Goal: Information Seeking & Learning: Learn about a topic

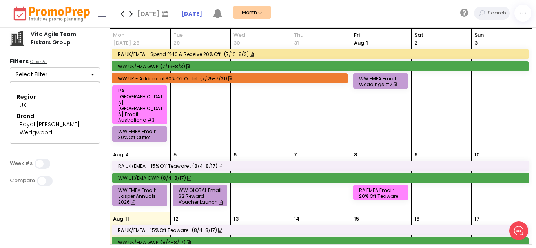
click at [93, 74] on icon "button" at bounding box center [92, 74] width 3 height 5
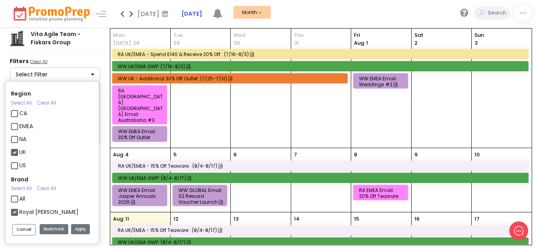
click at [93, 74] on div "Region Select All Clear All CA EMEA NA [GEOGRAPHIC_DATA] [GEOGRAPHIC_DATA] Bran…" at bounding box center [57, 110] width 94 height 77
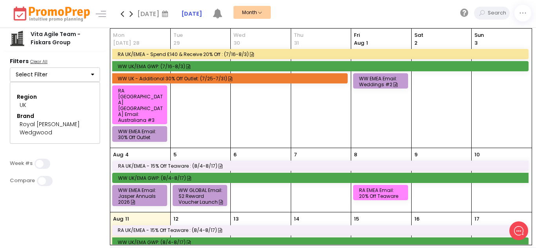
click at [95, 74] on button "Select Filter" at bounding box center [55, 75] width 90 height 15
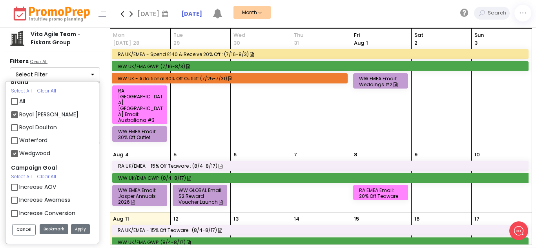
scroll to position [79, 0]
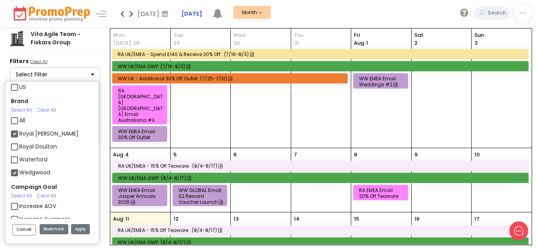
click at [19, 133] on label "Royal [PERSON_NAME]" at bounding box center [48, 134] width 59 height 8
click at [19, 133] on input "Royal [PERSON_NAME]" at bounding box center [21, 130] width 5 height 5
checkbox input "false"
click at [19, 174] on label "Wedgwood" at bounding box center [34, 173] width 31 height 8
click at [19, 172] on input "Wedgwood" at bounding box center [21, 169] width 5 height 5
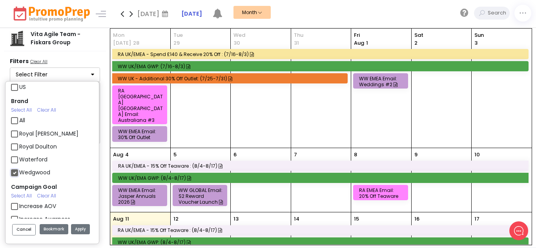
checkbox input "false"
click at [19, 159] on label "Waterford" at bounding box center [33, 160] width 28 height 8
click at [19, 159] on input "Waterford" at bounding box center [21, 156] width 5 height 5
checkbox input "true"
click at [78, 227] on button "Apply" at bounding box center [80, 230] width 19 height 11
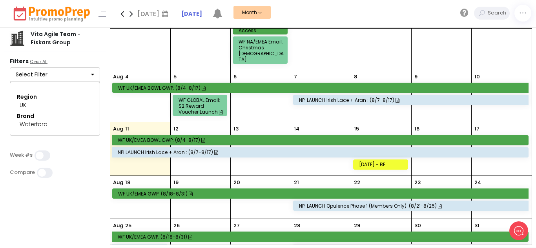
click at [158, 150] on div "NPI LAUNCH Irish Lace + Aran : (8/7-8/17)" at bounding box center [321, 153] width 407 height 6
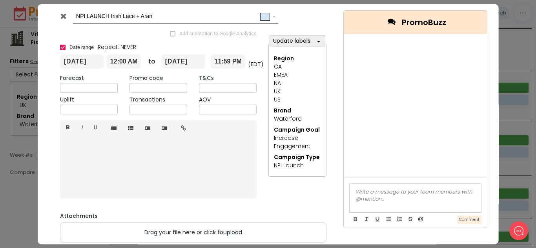
click at [62, 18] on icon at bounding box center [63, 16] width 6 height 8
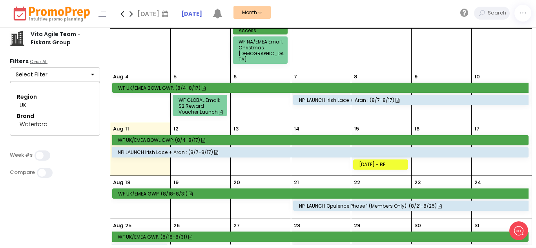
click at [163, 137] on div "WF UK/EMEA BOWL GWP: (8/4-8/17)" at bounding box center [321, 140] width 407 height 6
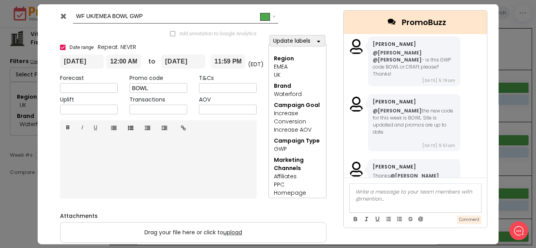
click at [64, 15] on icon at bounding box center [63, 16] width 6 height 8
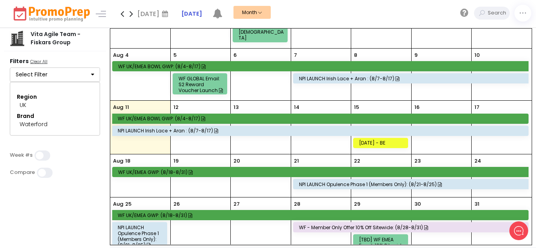
scroll to position [111, 0]
